Goal: Find specific page/section: Find specific page/section

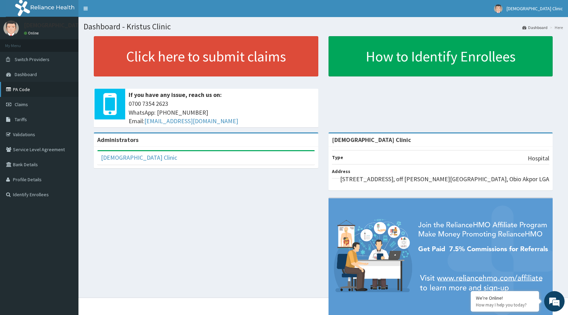
click at [20, 87] on link "PA Code" at bounding box center [39, 89] width 78 height 15
click at [21, 73] on span "Dashboard" at bounding box center [26, 74] width 22 height 6
click at [21, 118] on span "Tariffs" at bounding box center [21, 119] width 12 height 6
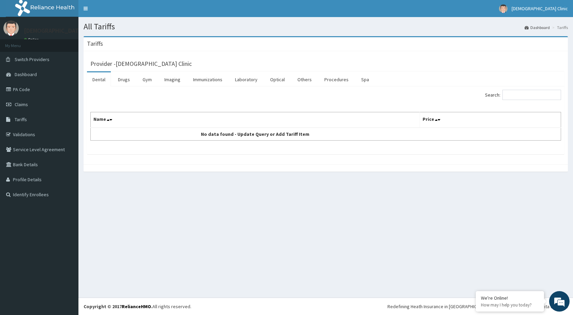
click at [21, 118] on span "Tariffs" at bounding box center [21, 119] width 12 height 6
click at [19, 88] on link "PA Code" at bounding box center [39, 89] width 78 height 15
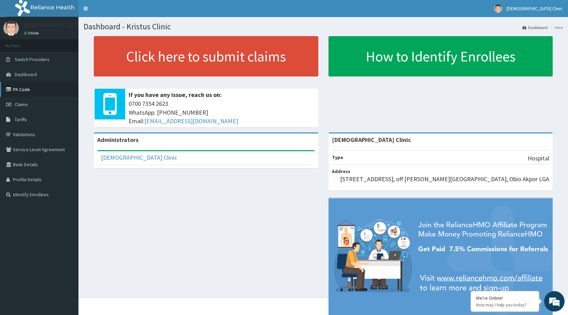
click at [20, 88] on link "PA Code" at bounding box center [39, 89] width 78 height 15
click at [22, 73] on span "Dashboard" at bounding box center [26, 74] width 22 height 6
click at [21, 89] on link "PA Code" at bounding box center [39, 89] width 78 height 15
click at [22, 89] on link "PA Code" at bounding box center [39, 89] width 78 height 15
click at [20, 89] on link "PA Code" at bounding box center [39, 89] width 78 height 15
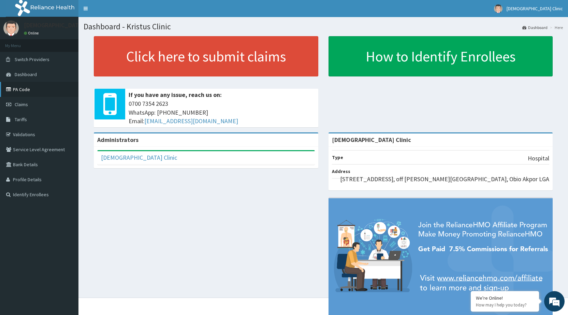
click at [19, 89] on link "PA Code" at bounding box center [39, 89] width 78 height 15
click at [20, 90] on link "PA Code" at bounding box center [39, 89] width 78 height 15
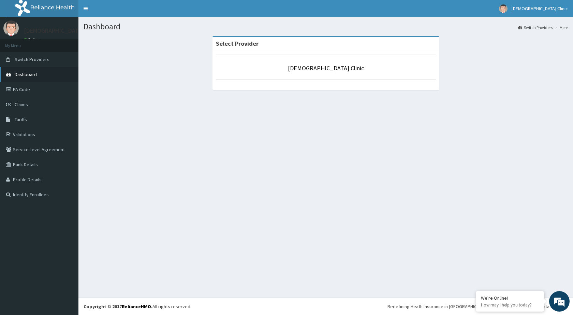
click at [18, 73] on span "Dashboard" at bounding box center [26, 74] width 22 height 6
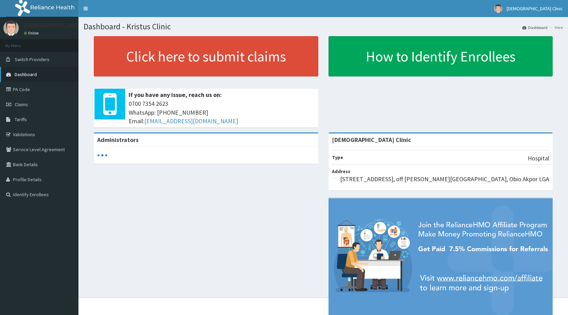
click at [24, 72] on span "Dashboard" at bounding box center [26, 74] width 22 height 6
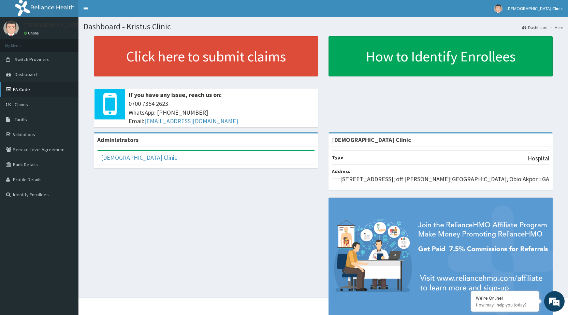
click at [20, 88] on link "PA Code" at bounding box center [39, 89] width 78 height 15
click at [28, 74] on span "Dashboard" at bounding box center [26, 74] width 22 height 6
